Goal: Information Seeking & Learning: Learn about a topic

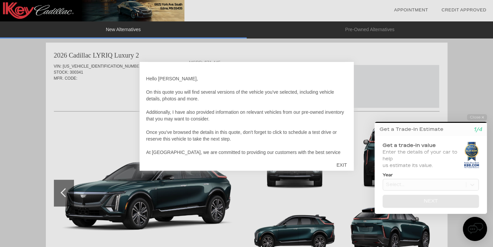
click at [342, 165] on div "EXIT" at bounding box center [342, 165] width 24 height 20
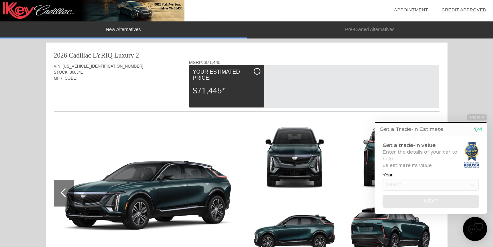
scroll to position [311, 0]
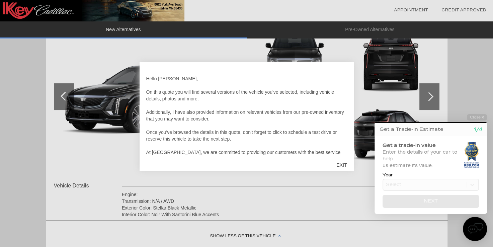
scroll to position [100, 0]
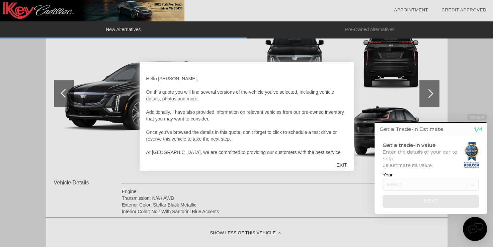
click at [431, 91] on div at bounding box center [246, 123] width 493 height 247
click at [431, 93] on div at bounding box center [246, 123] width 493 height 247
click at [340, 163] on div "EXIT" at bounding box center [342, 165] width 24 height 20
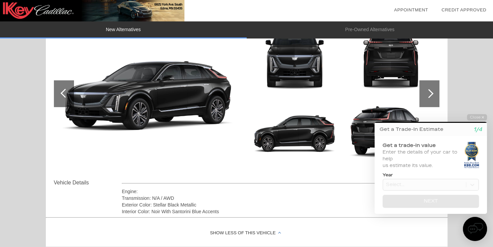
click at [430, 93] on div at bounding box center [429, 93] width 9 height 9
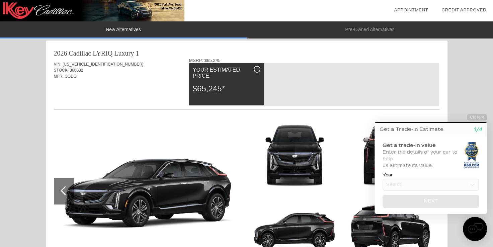
scroll to position [0, 0]
